Goal: Information Seeking & Learning: Learn about a topic

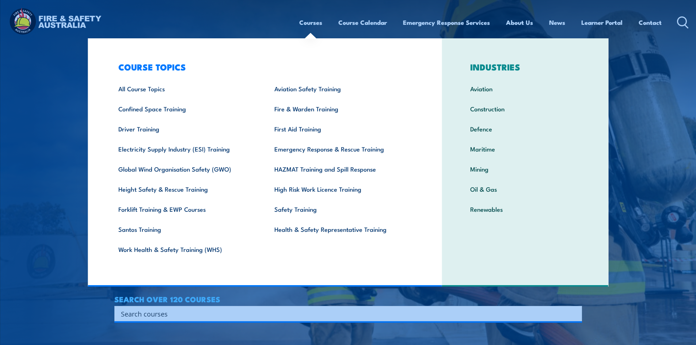
click at [299, 25] on link "Courses" at bounding box center [310, 22] width 23 height 19
click at [132, 250] on link "Work Health & Safety Training (WHS)" at bounding box center [185, 249] width 156 height 20
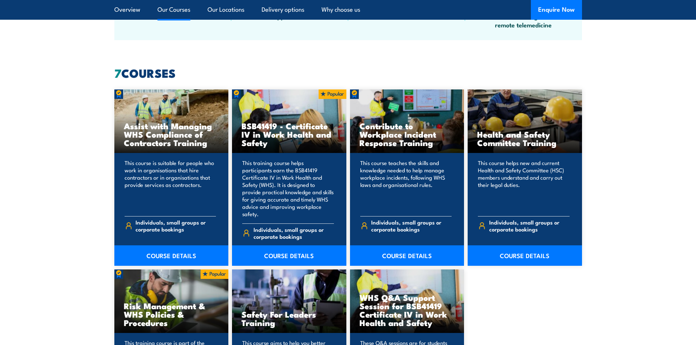
scroll to position [548, 0]
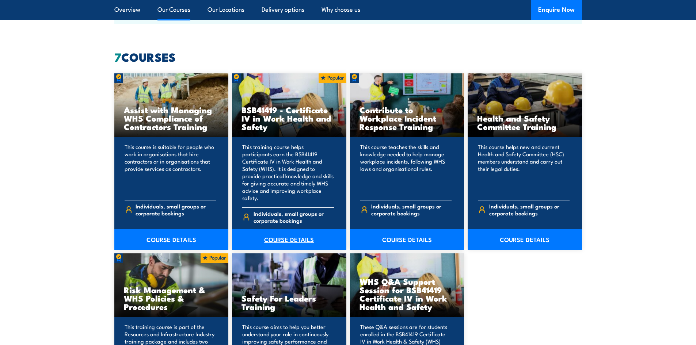
click at [293, 232] on link "COURSE DETAILS" at bounding box center [289, 239] width 114 height 20
